Goal: Information Seeking & Learning: Learn about a topic

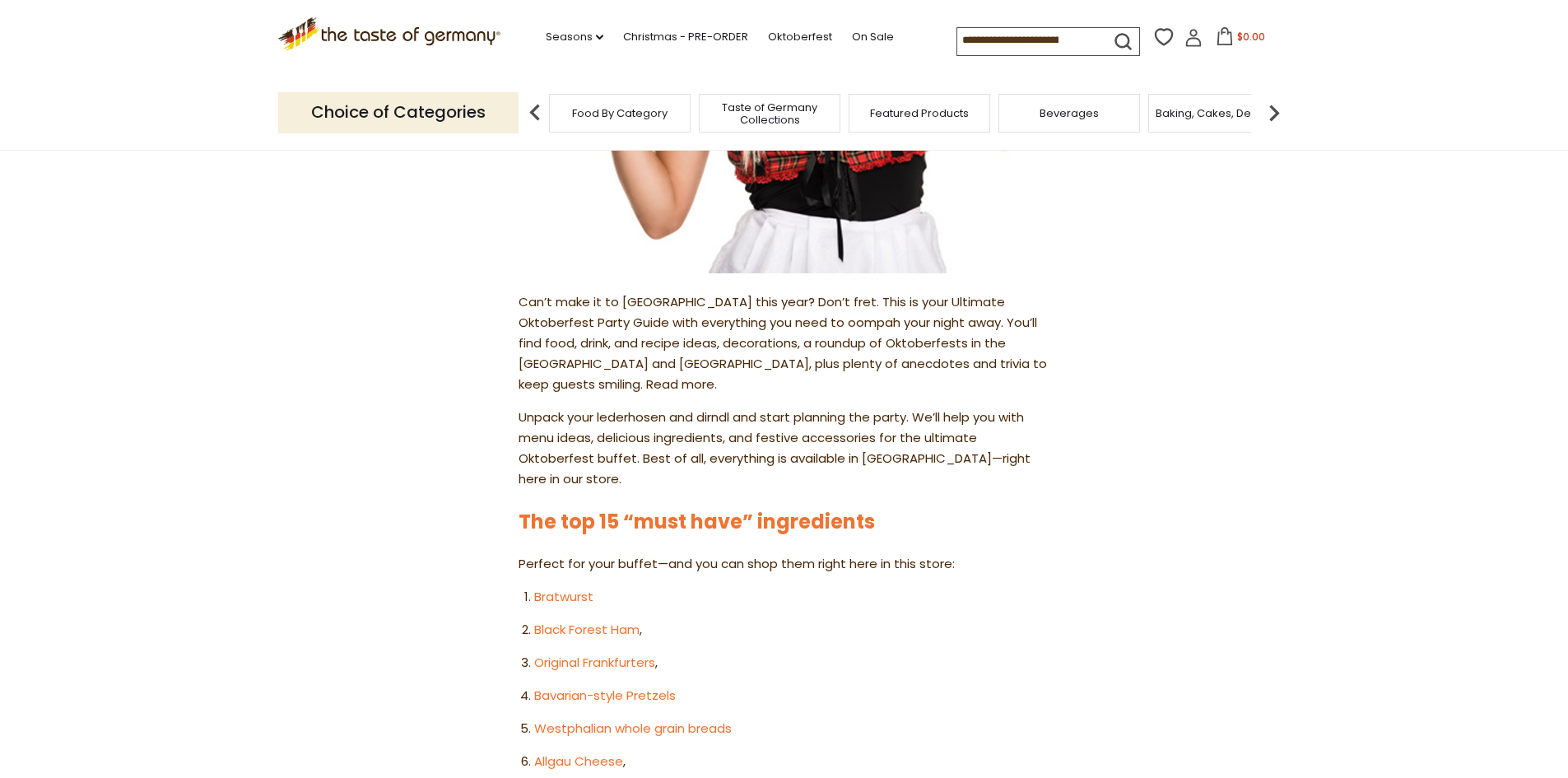
scroll to position [906, 0]
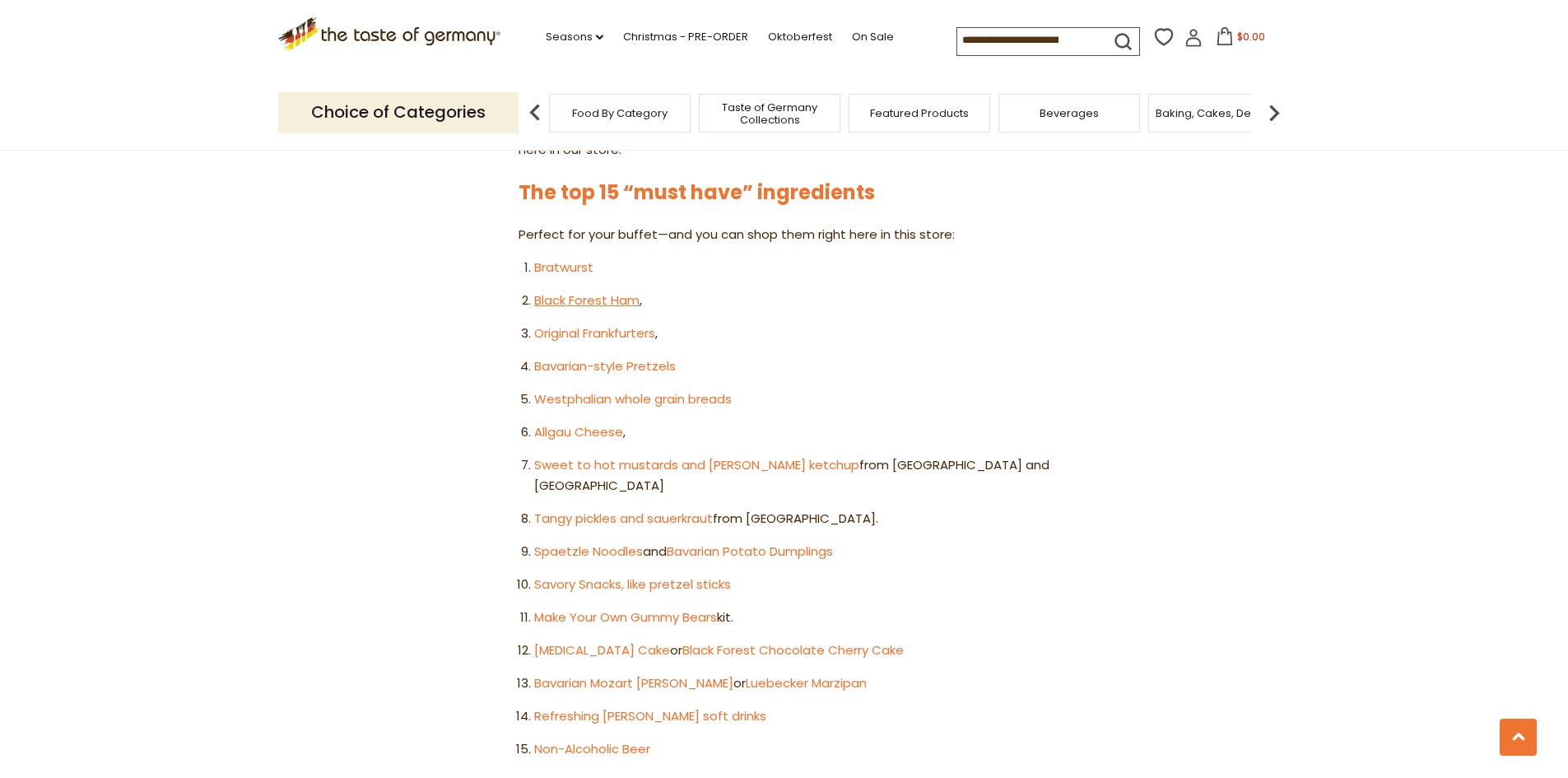
click at [543, 292] on link "Black Forest Ham" at bounding box center [586, 300] width 105 height 18
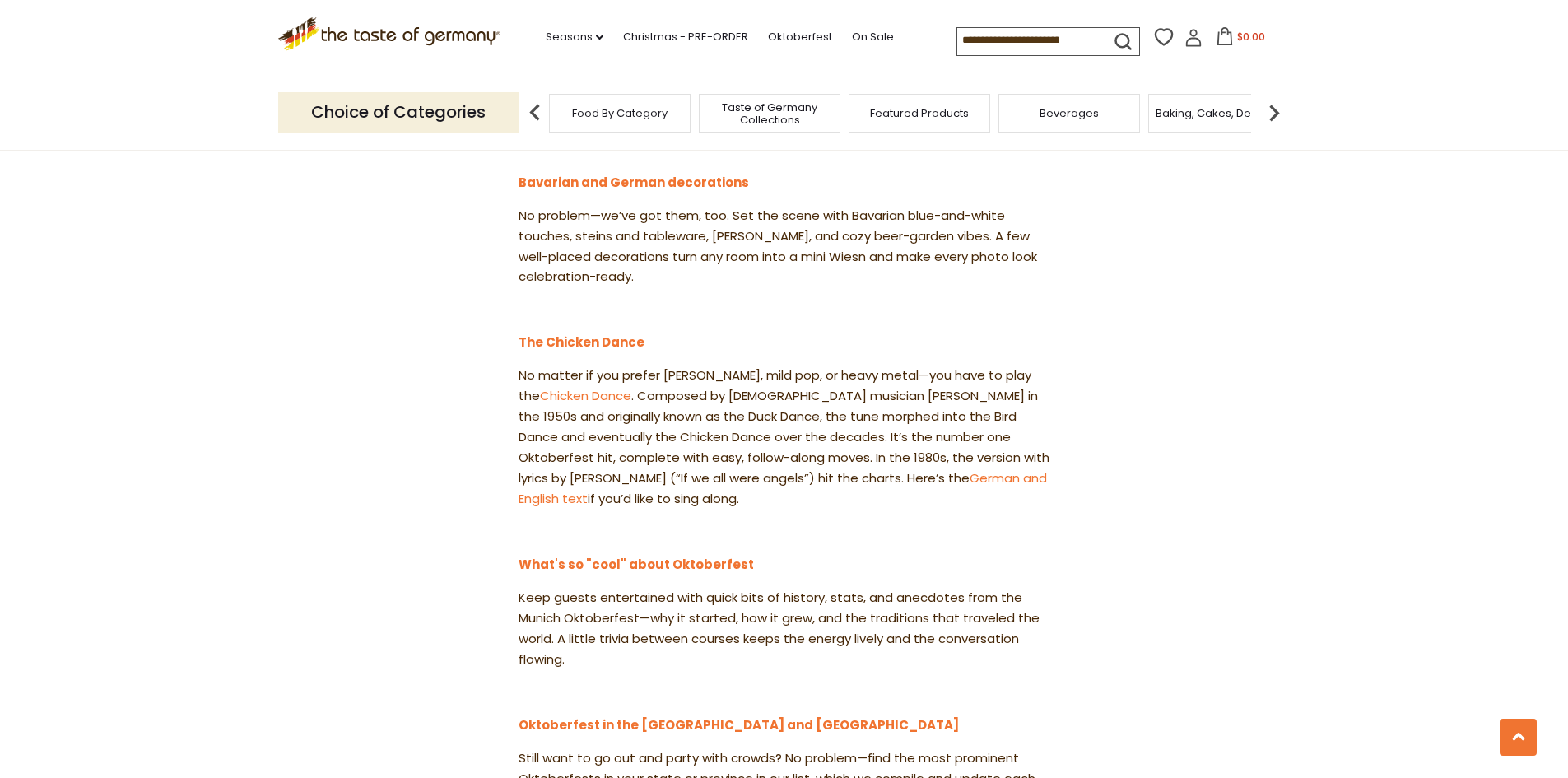
scroll to position [1811, 0]
